Goal: Navigation & Orientation: Find specific page/section

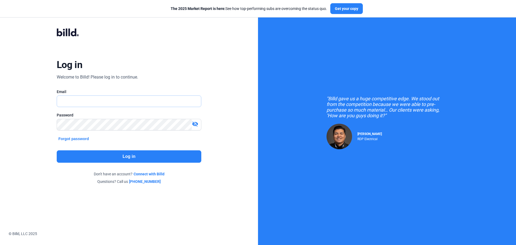
click at [90, 104] on input "text" at bounding box center [126, 101] width 138 height 11
click at [90, 104] on input "text" at bounding box center [129, 101] width 144 height 11
type input "ruslan@northernwolvesac.com"
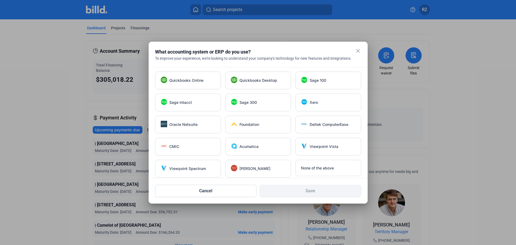
scroll to position [4, 0]
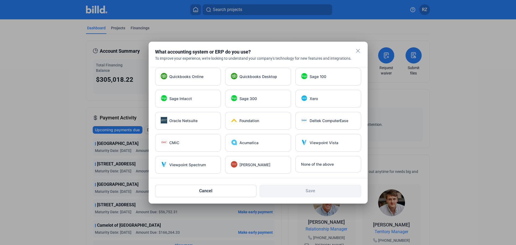
click at [358, 50] on mat-icon "close" at bounding box center [357, 51] width 6 height 6
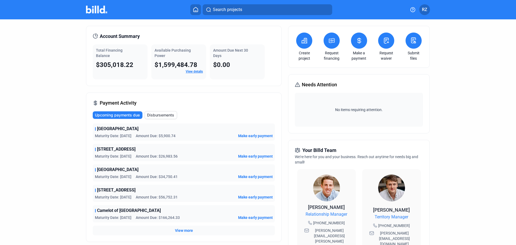
scroll to position [27, 0]
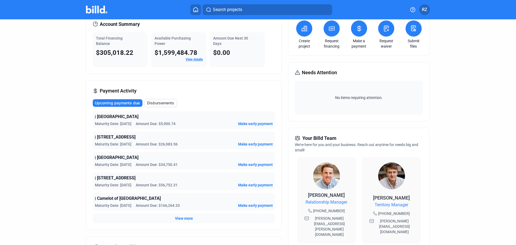
click at [181, 220] on span "View more" at bounding box center [184, 217] width 18 height 5
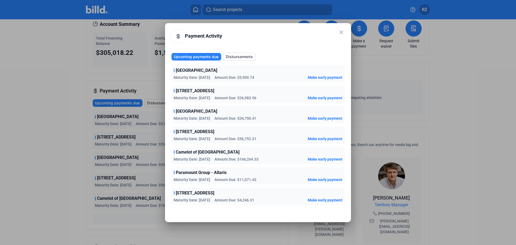
click at [342, 32] on mat-icon "close" at bounding box center [341, 32] width 6 height 6
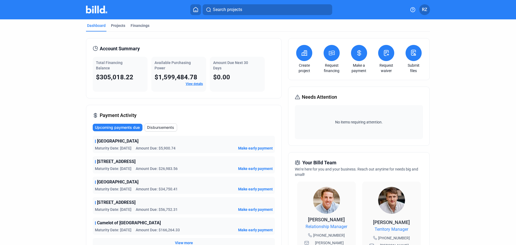
scroll to position [0, 0]
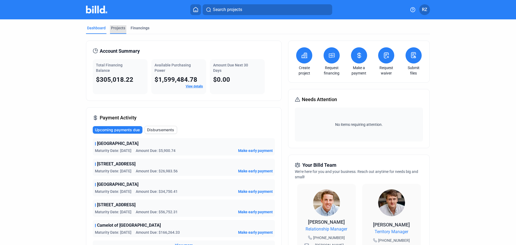
click at [112, 28] on div "Projects" at bounding box center [118, 27] width 14 height 5
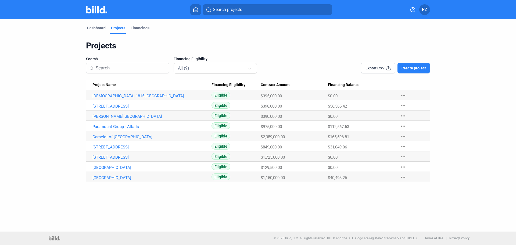
click at [95, 10] on img at bounding box center [96, 10] width 21 height 8
